Goal: Find specific page/section: Find specific page/section

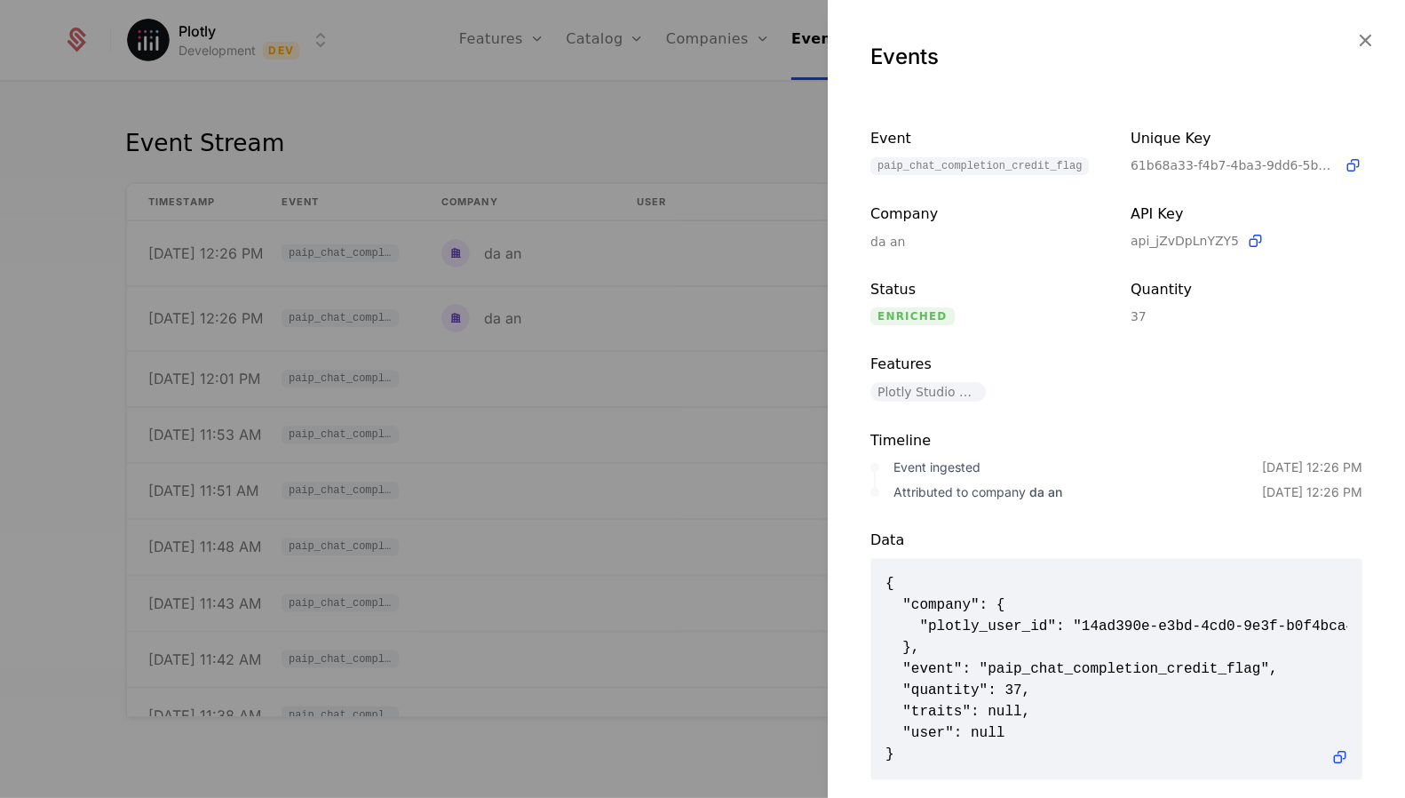
click at [476, 116] on div at bounding box center [702, 399] width 1405 height 798
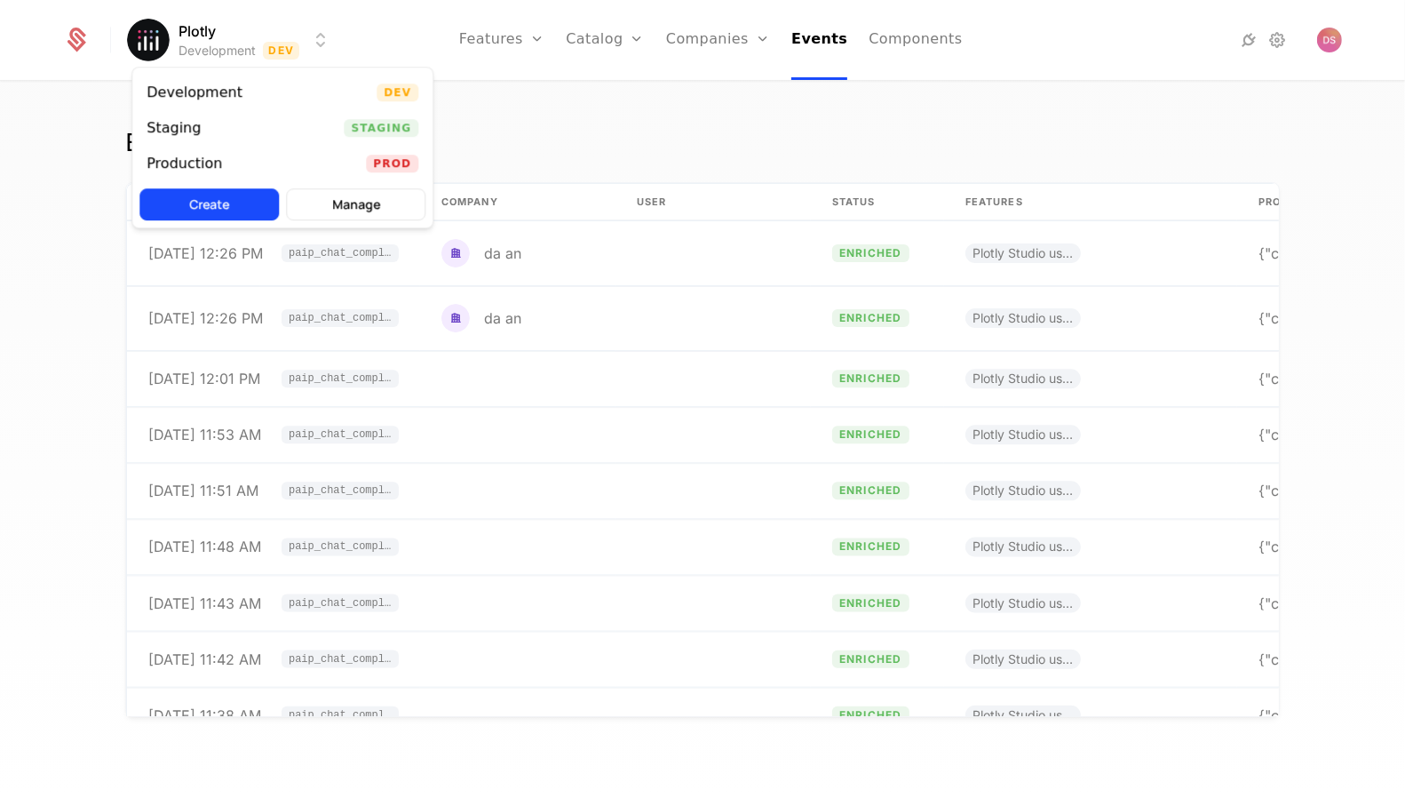
click at [243, 36] on html "Plotly Development Dev Features Features Flags Catalog Plans Add Ons Configurat…" at bounding box center [702, 399] width 1405 height 798
click at [307, 163] on div "Production Prod" at bounding box center [282, 164] width 300 height 36
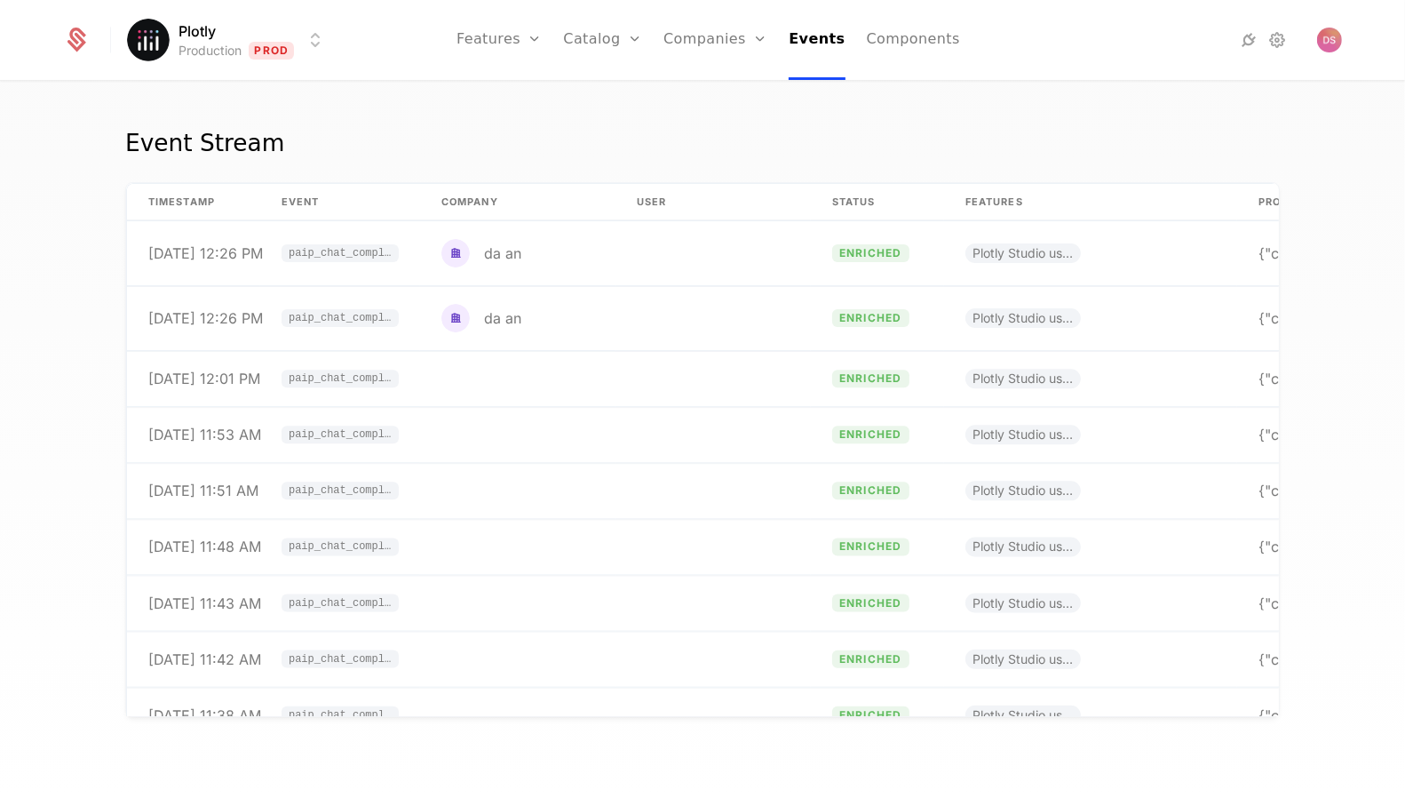
click at [771, 144] on div "Event Stream" at bounding box center [702, 153] width 1155 height 57
